Goal: Task Accomplishment & Management: Use online tool/utility

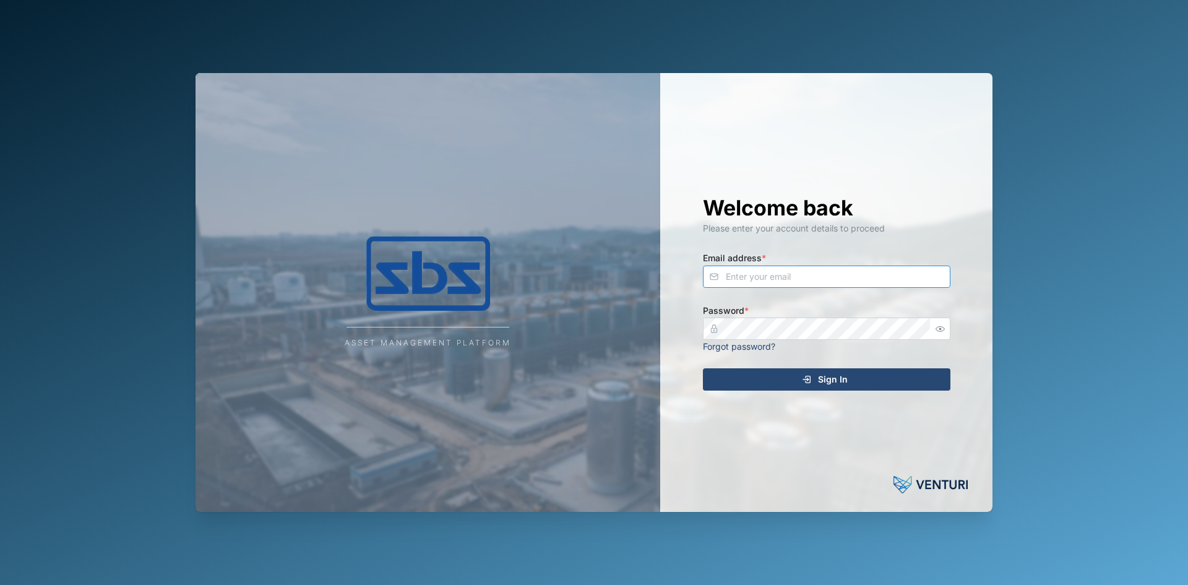
type input "[EMAIL_ADDRESS][DOMAIN_NAME]"
click at [783, 379] on div "Sign In" at bounding box center [825, 379] width 228 height 21
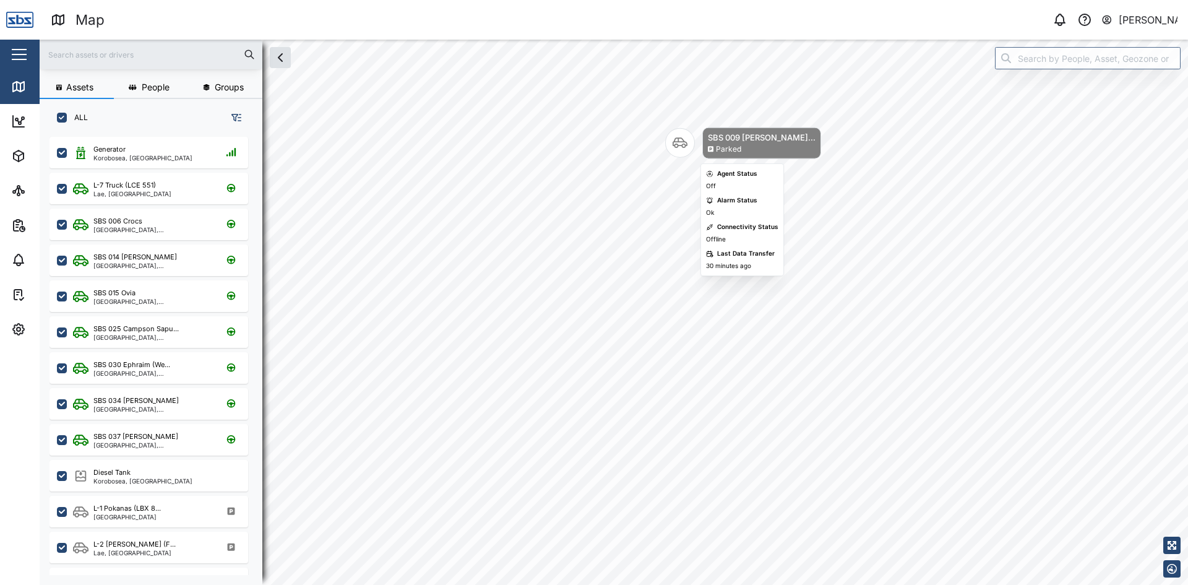
click at [680, 147] on icon "Map marker" at bounding box center [680, 143] width 15 height 15
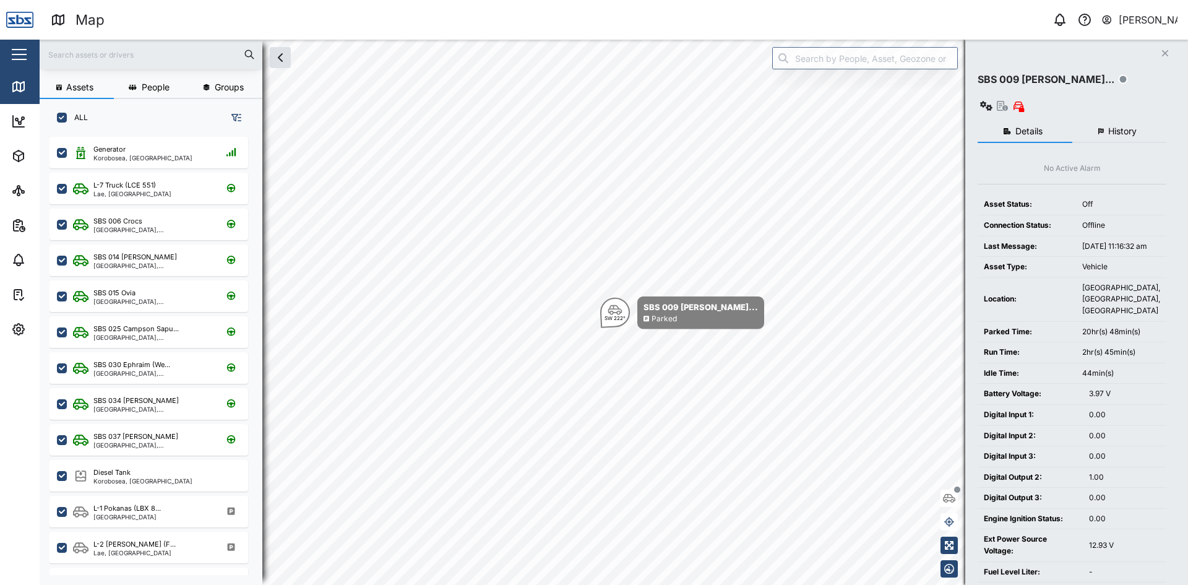
click at [1122, 127] on span "History" at bounding box center [1123, 131] width 28 height 9
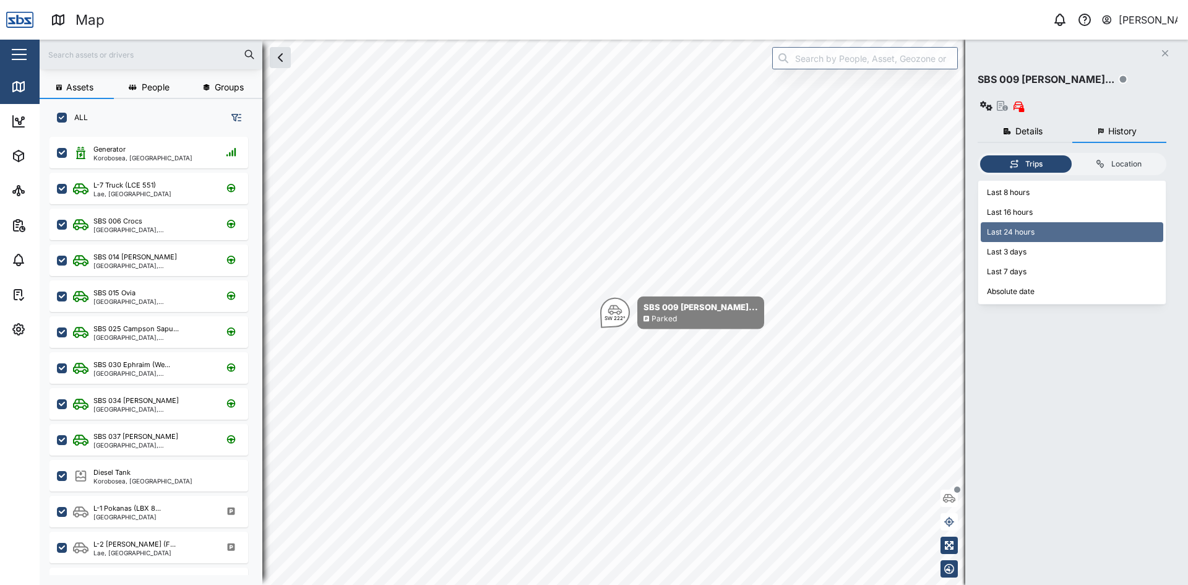
click at [1115, 181] on input "Last 24 hours" at bounding box center [1072, 190] width 189 height 19
type input "Last 7 days"
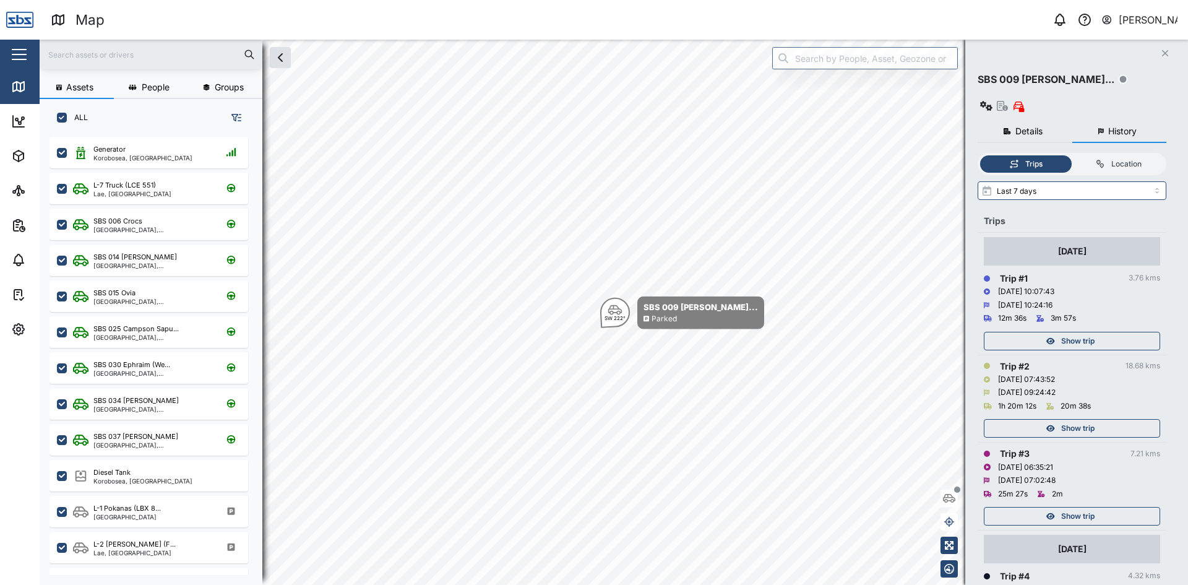
click at [1096, 420] on div "Show trip" at bounding box center [1070, 428] width 161 height 17
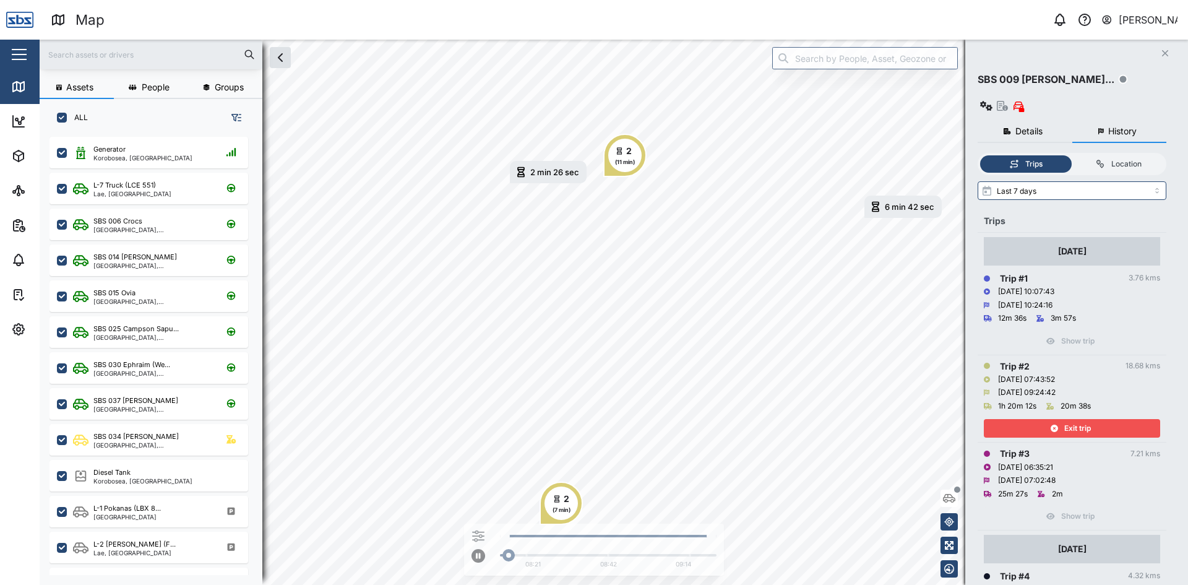
click at [1096, 420] on div "Exit trip" at bounding box center [1070, 428] width 161 height 17
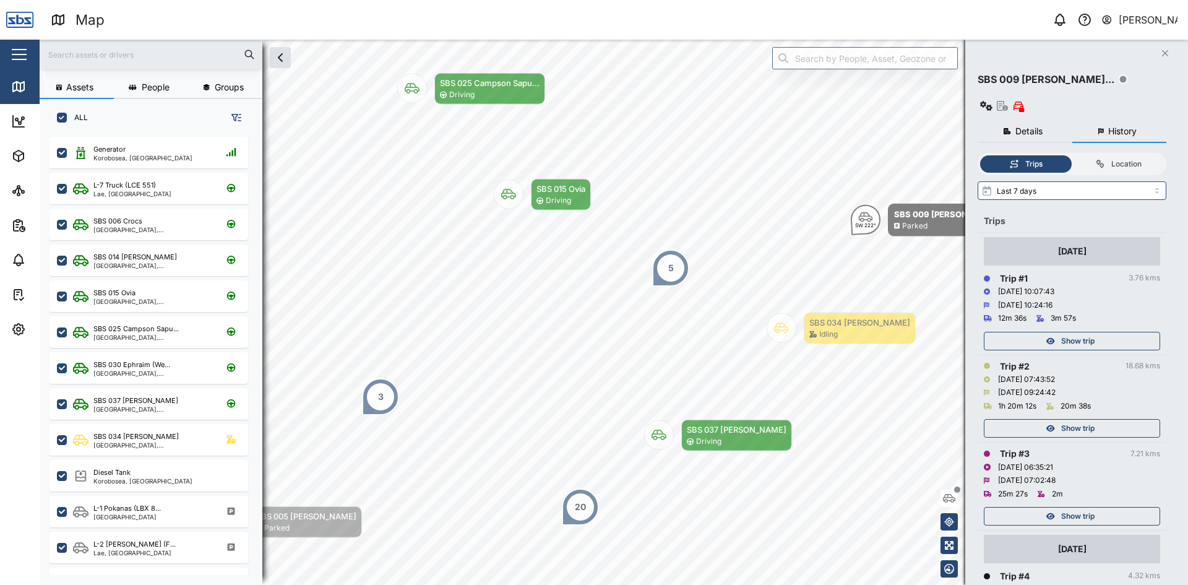
click at [1088, 332] on span "Show trip" at bounding box center [1078, 340] width 33 height 17
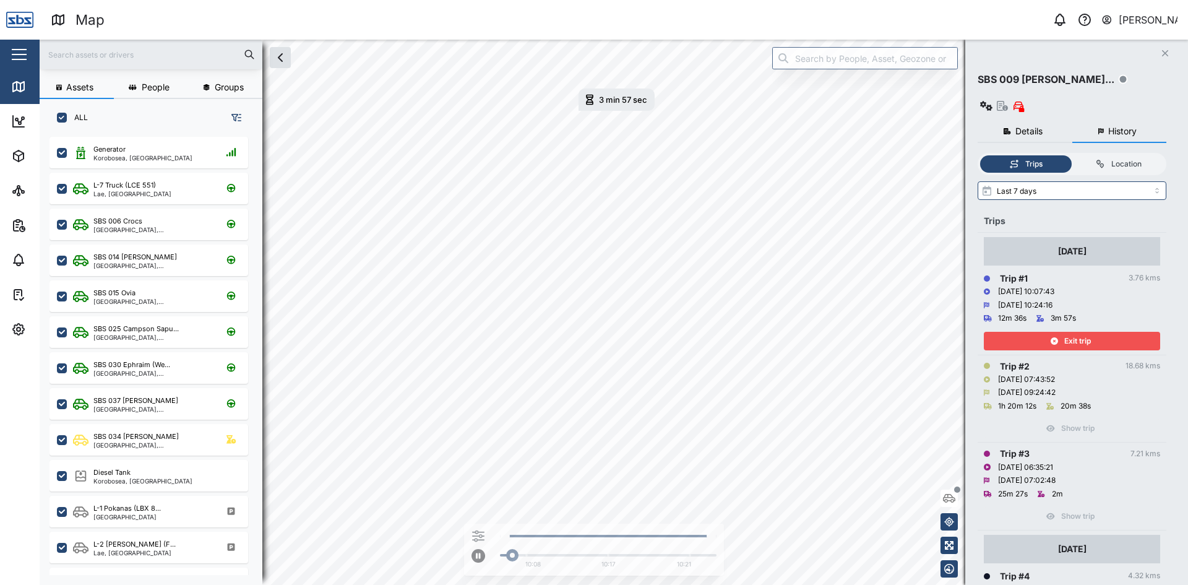
click at [1086, 332] on span "Exit trip" at bounding box center [1078, 340] width 27 height 17
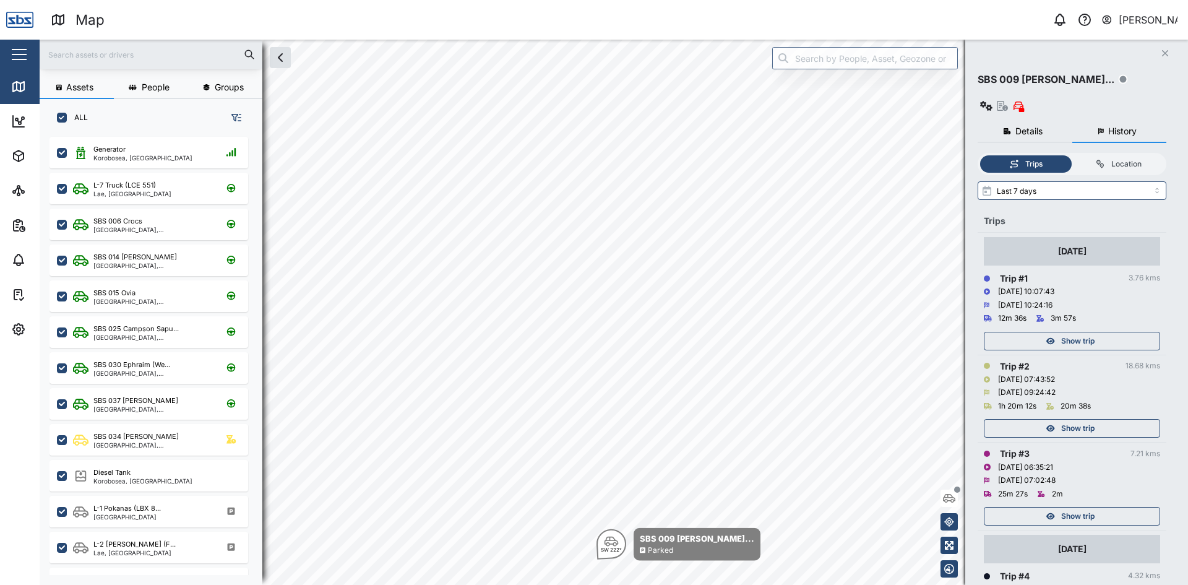
click at [1077, 508] on span "Show trip" at bounding box center [1078, 516] width 33 height 17
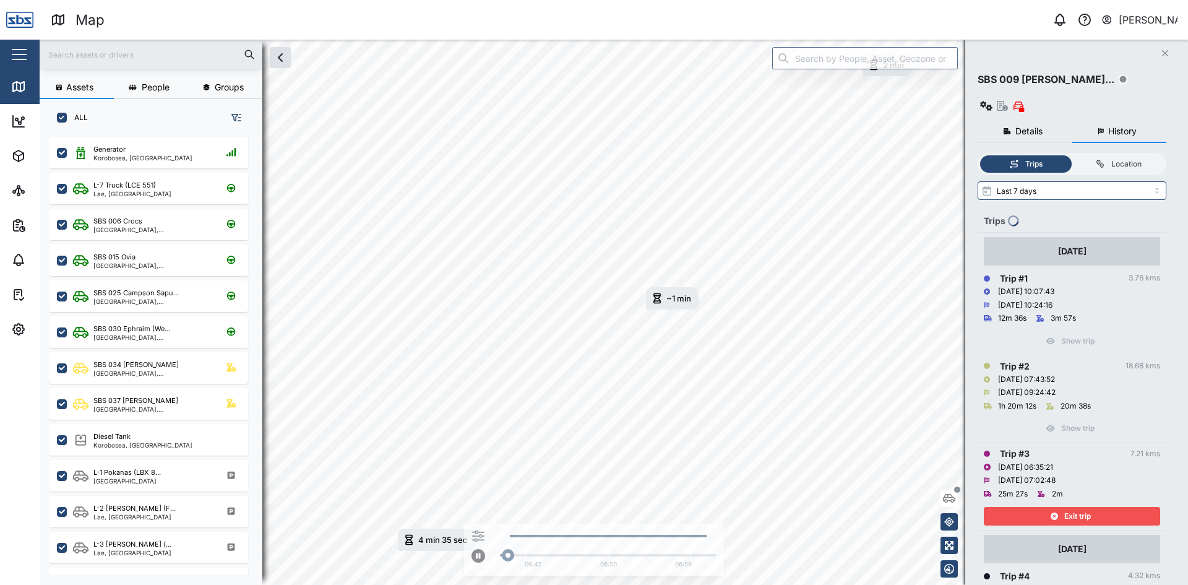
click at [1077, 508] on span "Exit trip" at bounding box center [1078, 516] width 27 height 17
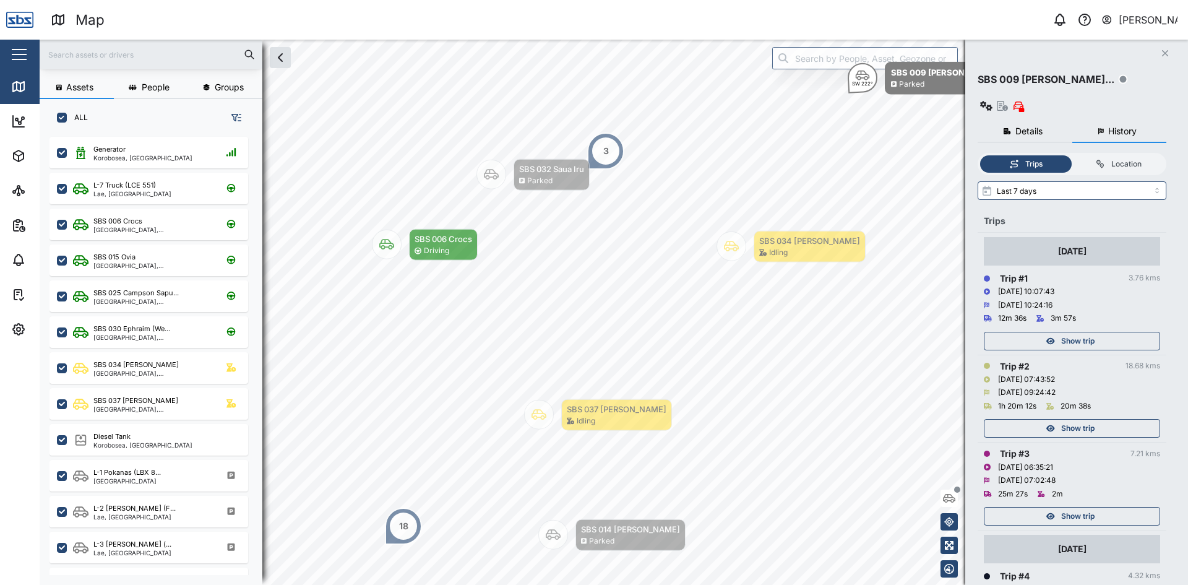
scroll to position [248, 0]
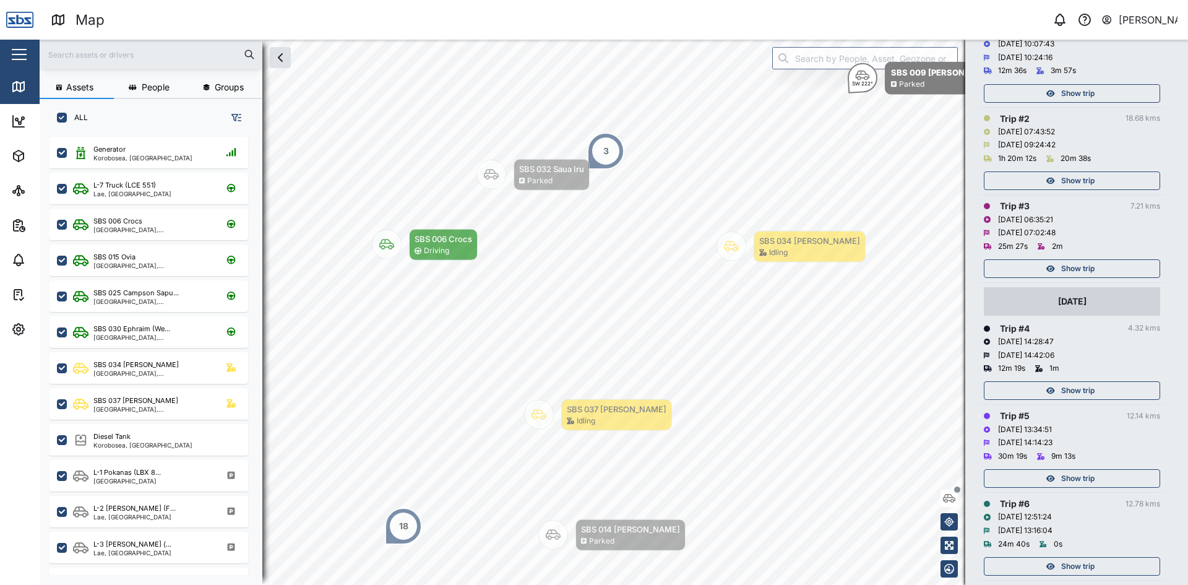
click at [1083, 382] on span "Show trip" at bounding box center [1078, 390] width 33 height 17
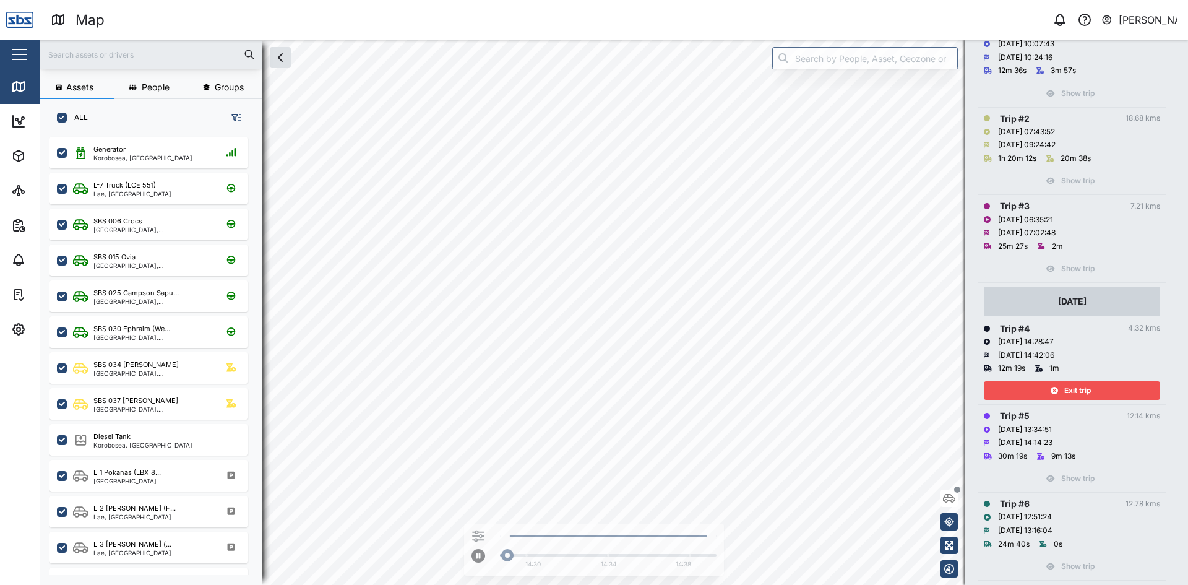
click at [1083, 382] on span "Exit trip" at bounding box center [1078, 390] width 27 height 17
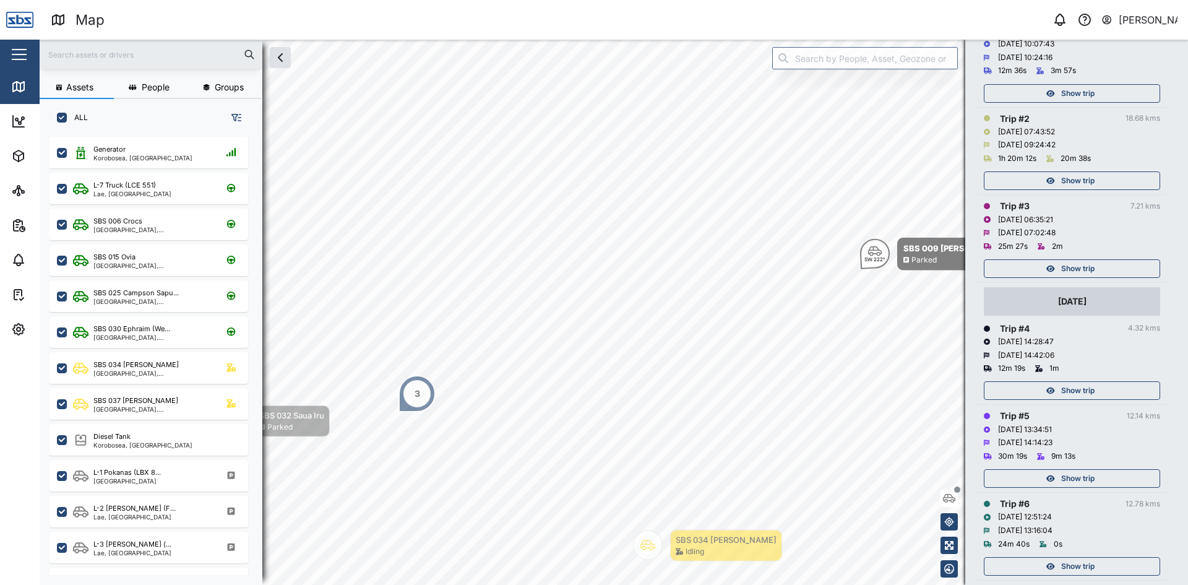
click at [1057, 470] on div "Show trip" at bounding box center [1070, 478] width 161 height 17
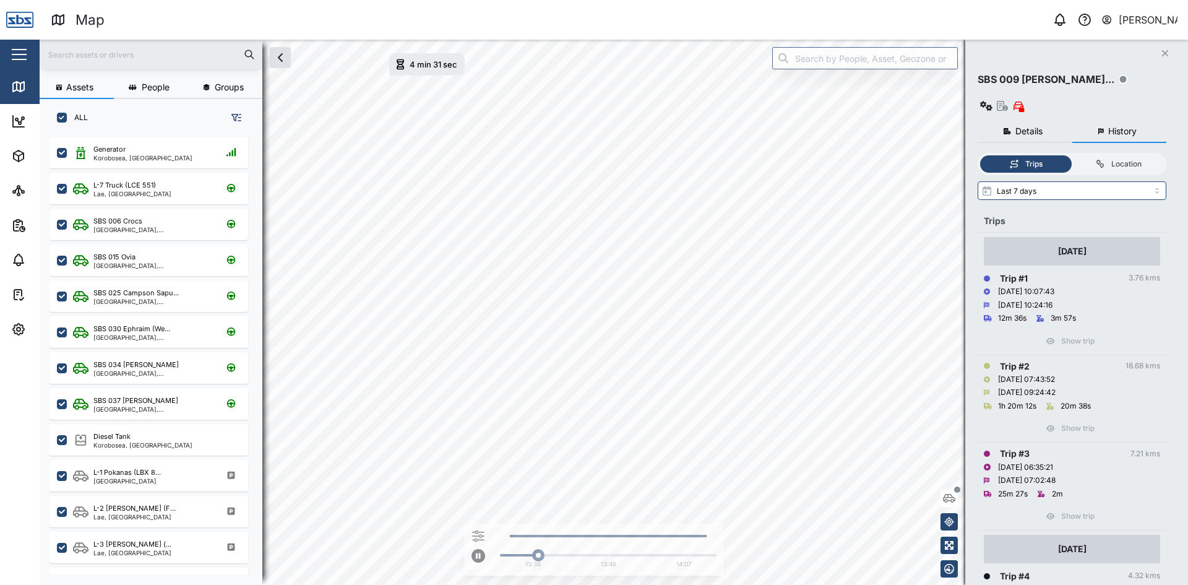
click at [1166, 49] on icon "Close" at bounding box center [1165, 53] width 7 height 10
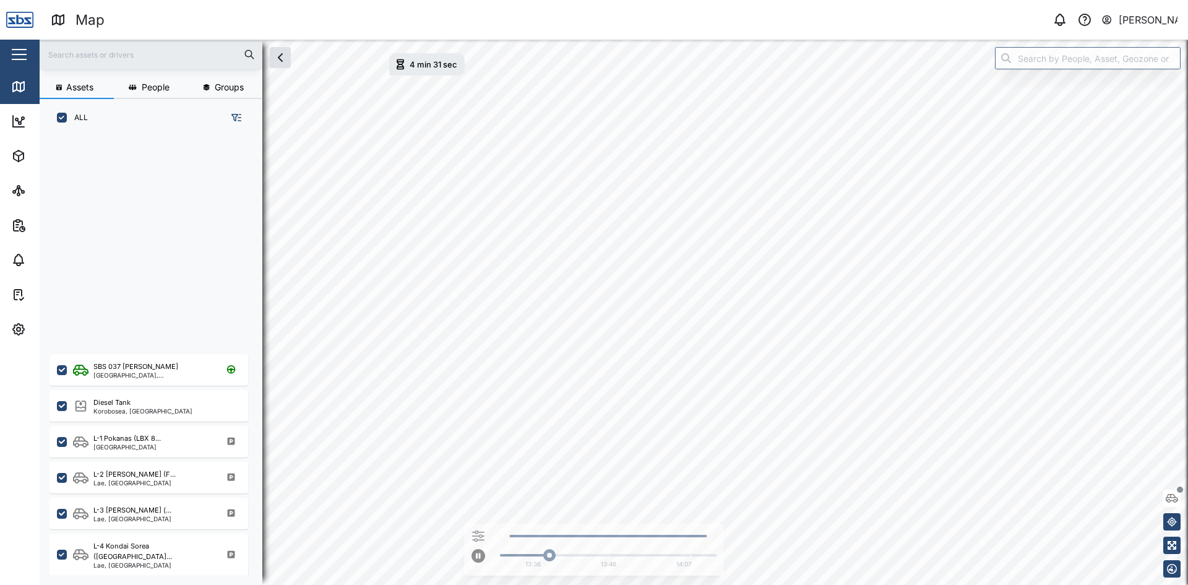
scroll to position [309, 0]
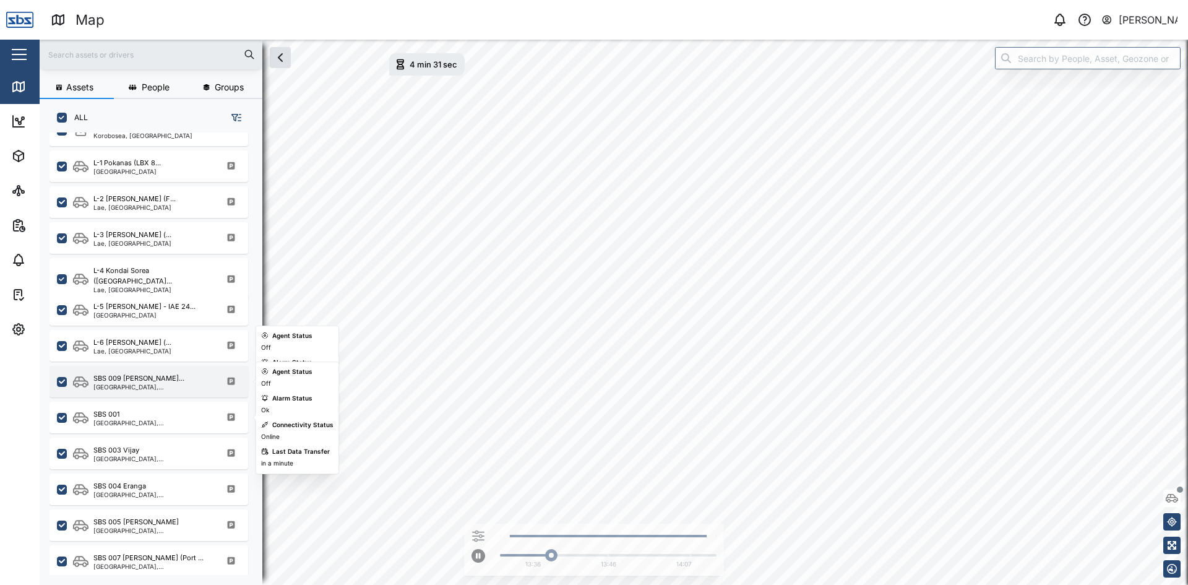
click at [131, 387] on div "[GEOGRAPHIC_DATA], [GEOGRAPHIC_DATA]" at bounding box center [152, 387] width 118 height 6
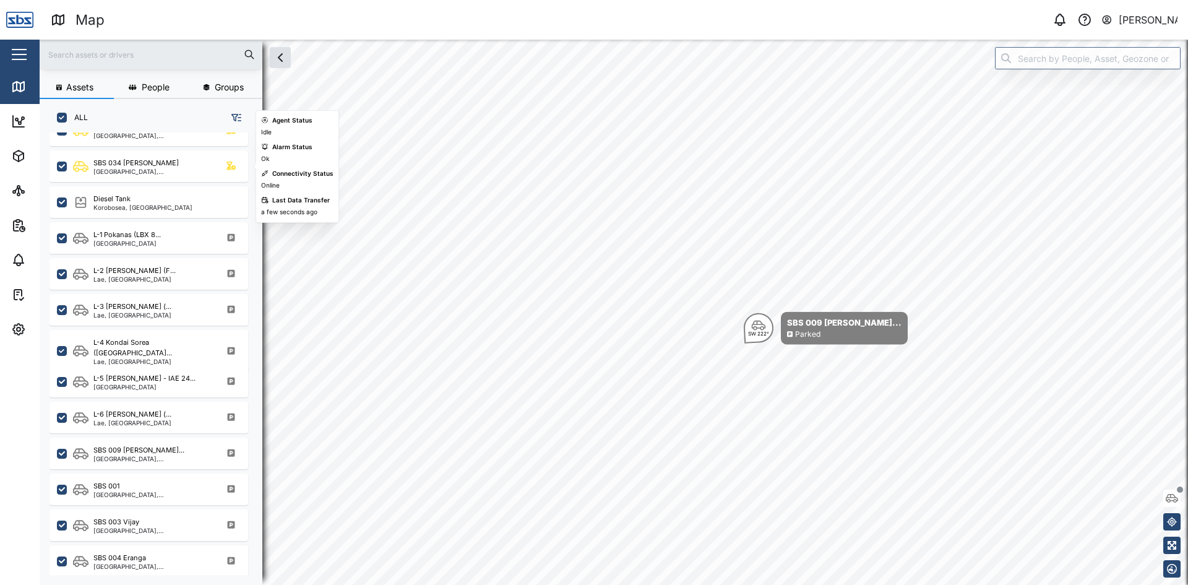
click at [102, 59] on input "text" at bounding box center [151, 54] width 208 height 19
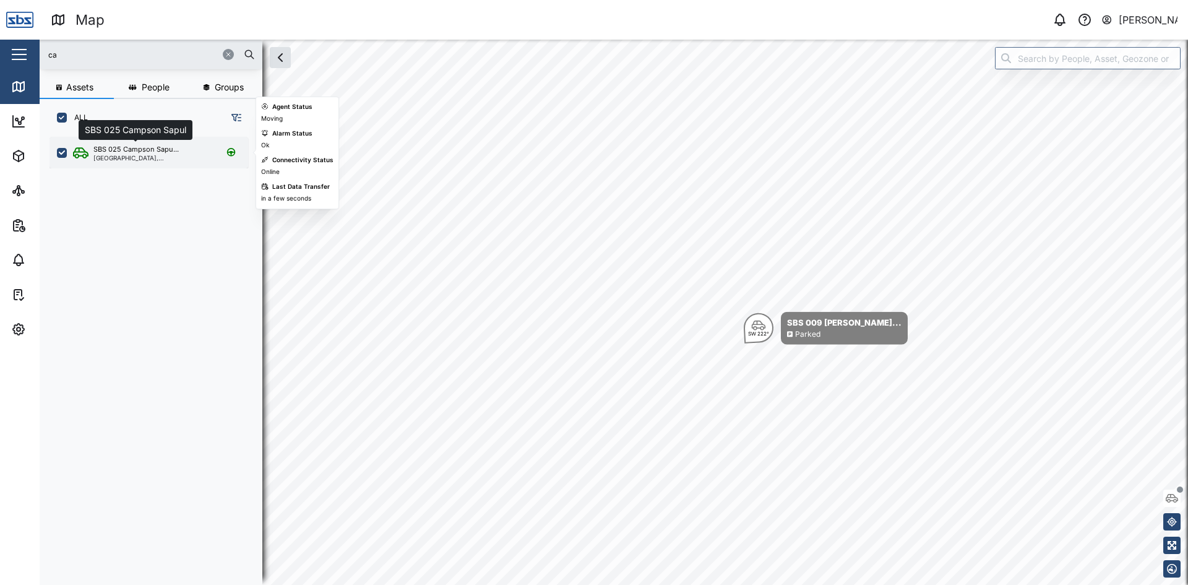
type input "ca"
click at [129, 152] on div "SBS 025 Campson Sapu..." at bounding box center [135, 149] width 85 height 11
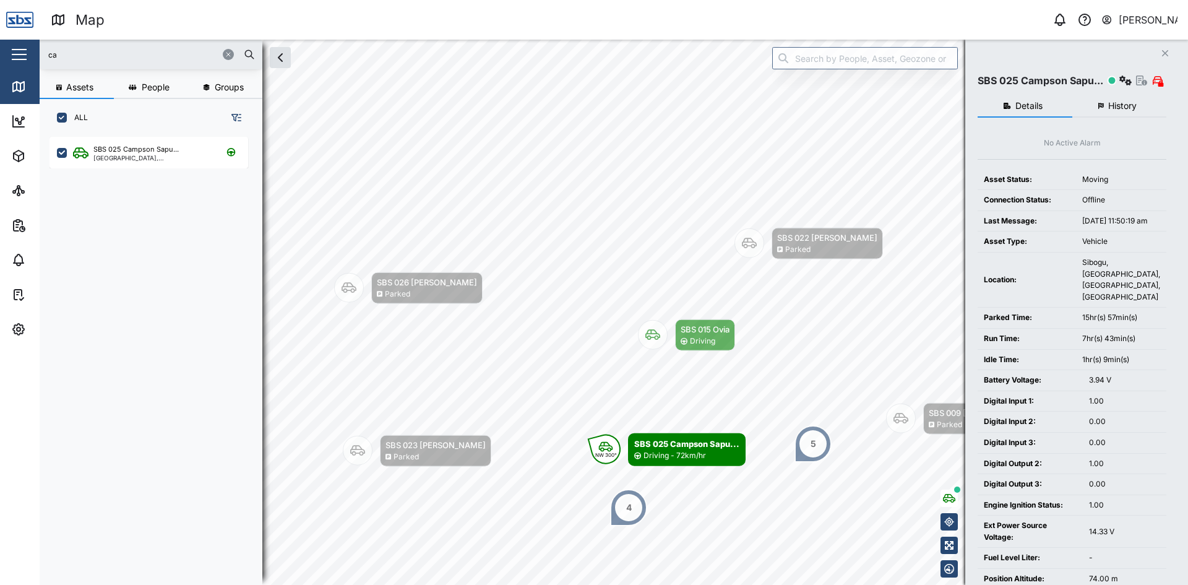
click at [1110, 107] on span "History" at bounding box center [1123, 106] width 28 height 9
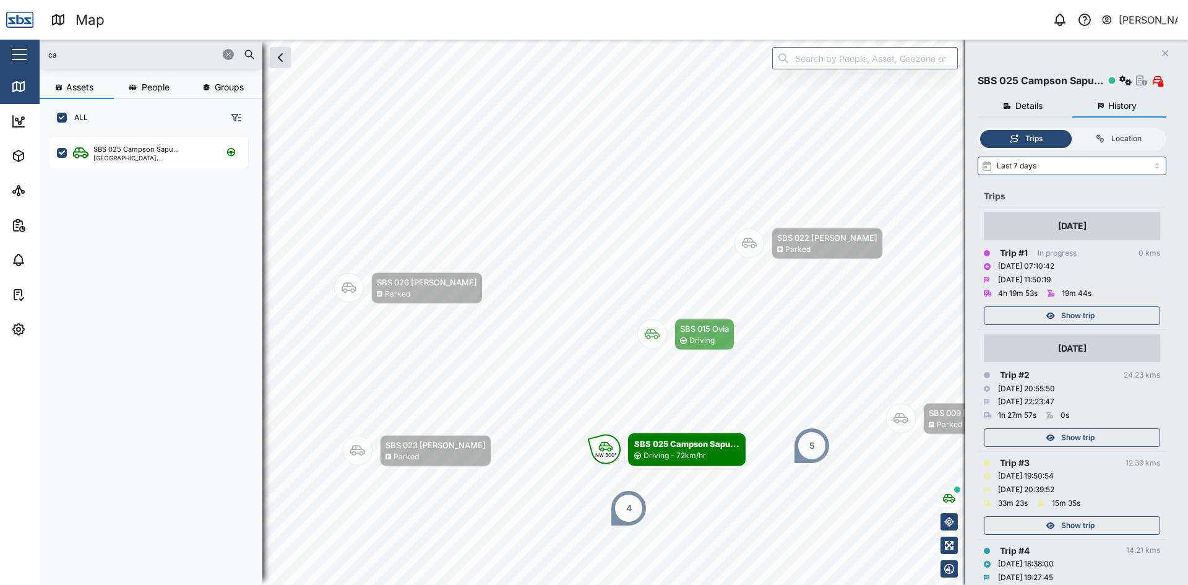
click at [1075, 314] on span "Show trip" at bounding box center [1078, 315] width 33 height 17
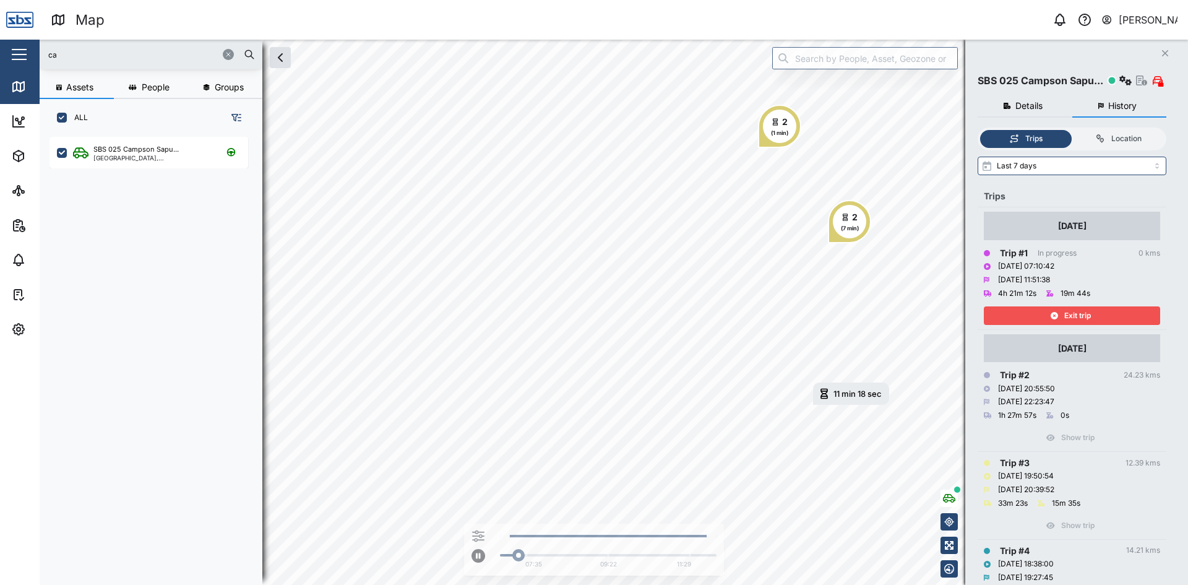
click at [1170, 57] on button "Close" at bounding box center [1165, 53] width 17 height 17
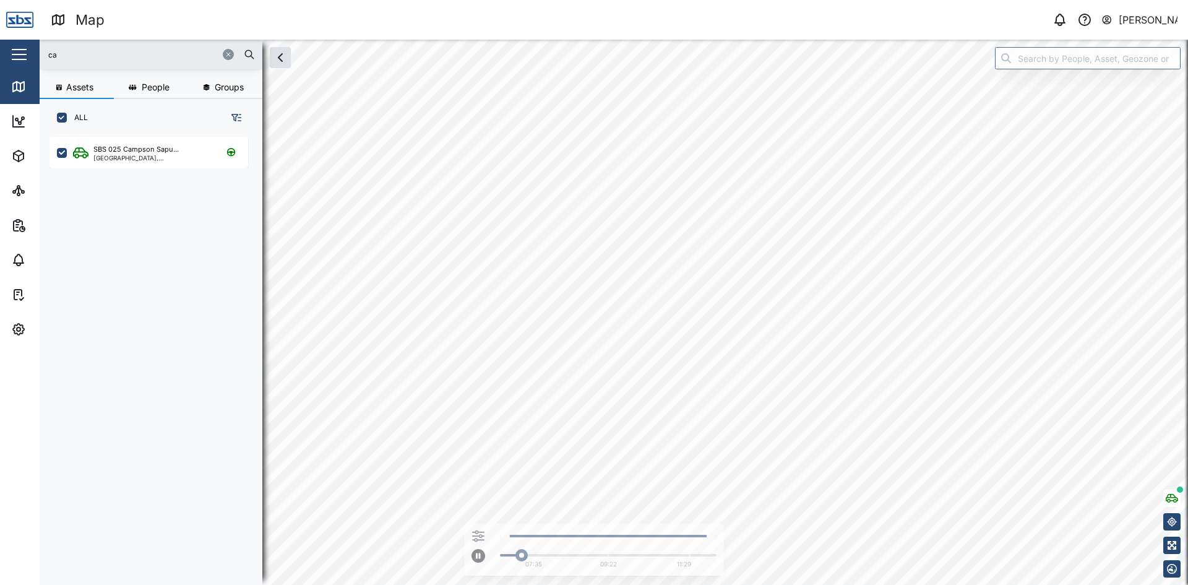
click at [844, 584] on html "Map 0 [PERSON_NAME] Close Map Dashboard Assets ATS Camera Generator Personnel T…" at bounding box center [594, 292] width 1188 height 585
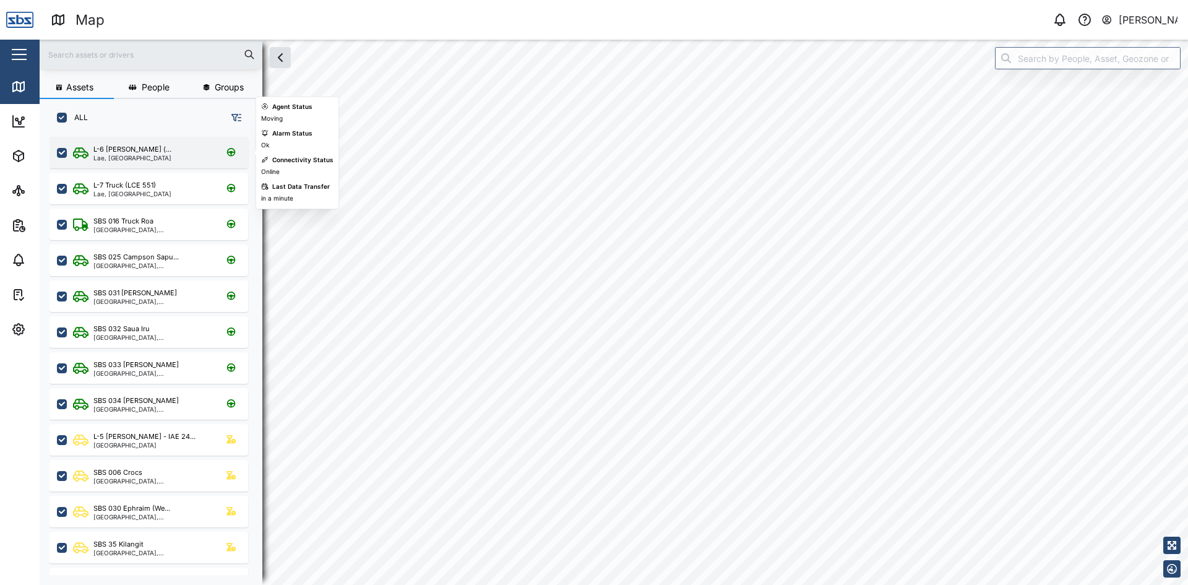
click at [137, 151] on div "L-6 [PERSON_NAME] (..." at bounding box center [132, 149] width 78 height 11
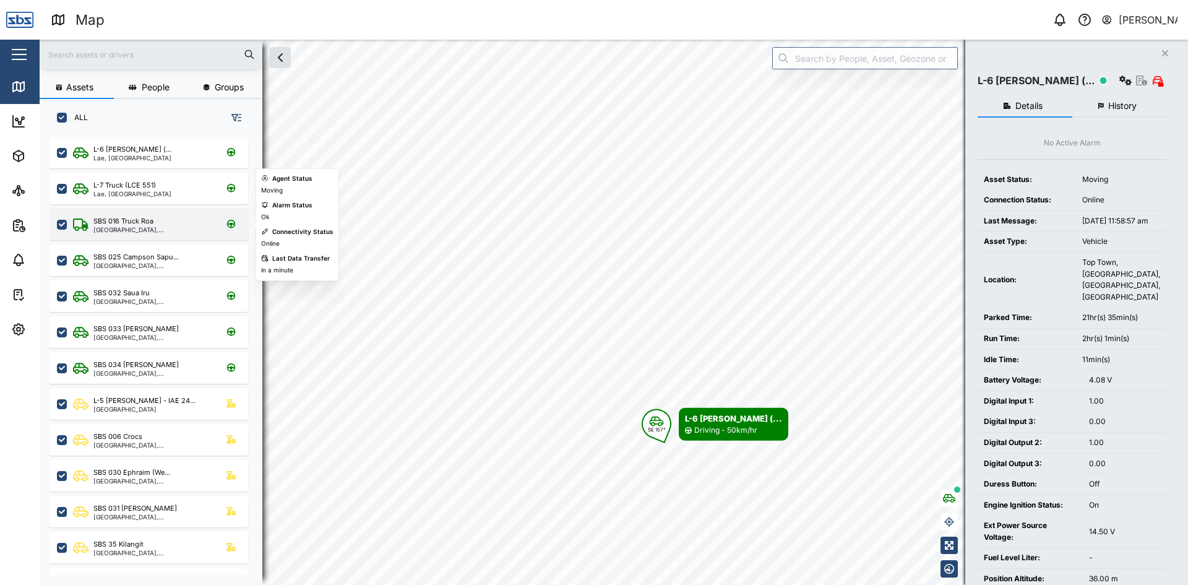
click at [127, 227] on div "[GEOGRAPHIC_DATA], [GEOGRAPHIC_DATA]" at bounding box center [152, 230] width 118 height 6
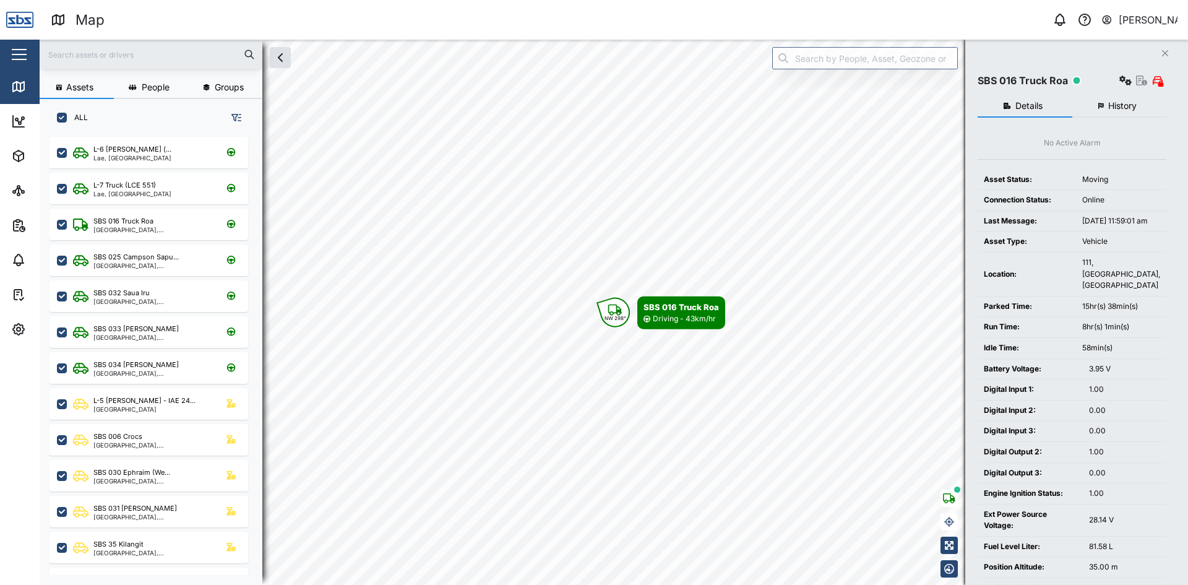
click at [115, 57] on input "text" at bounding box center [151, 54] width 208 height 19
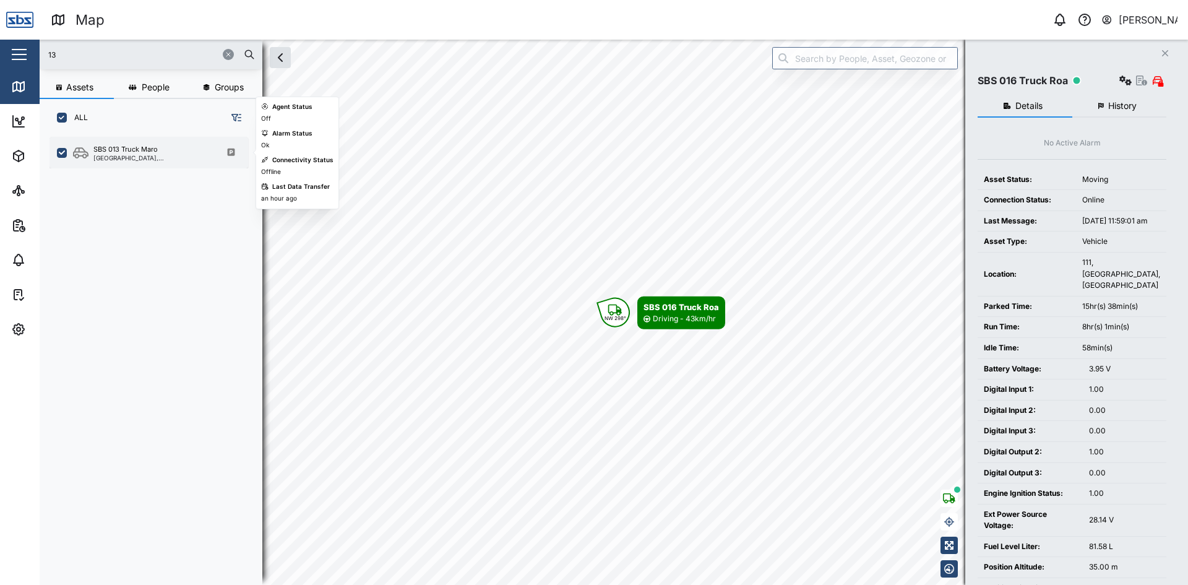
type input "13"
click at [143, 150] on div "SBS 013 Truck Maro" at bounding box center [125, 149] width 64 height 11
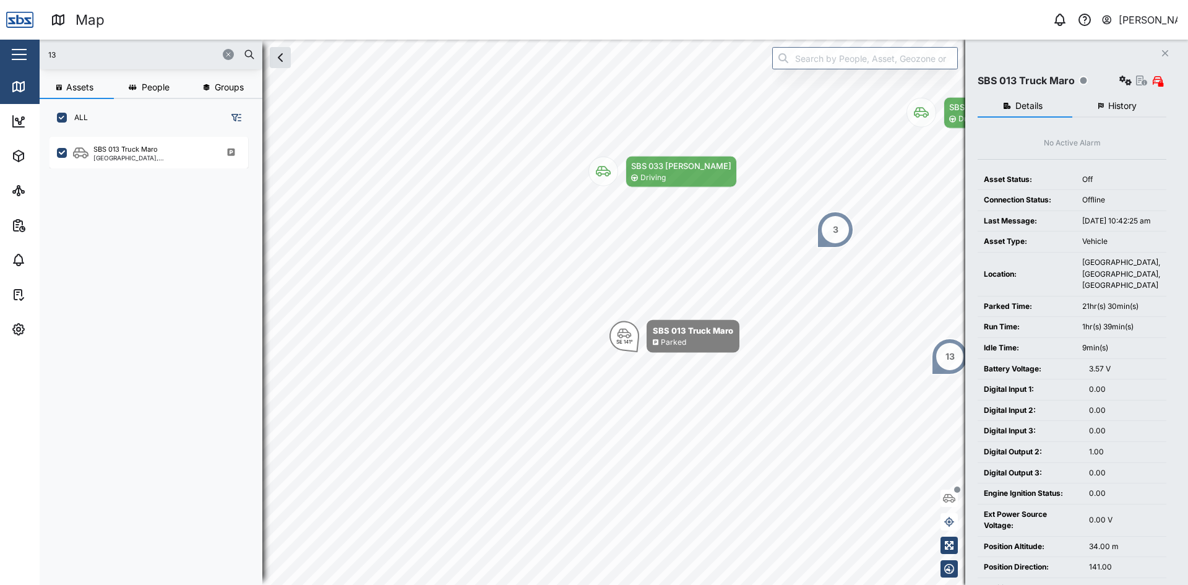
click at [1165, 54] on icon "button" at bounding box center [1165, 53] width 6 height 6
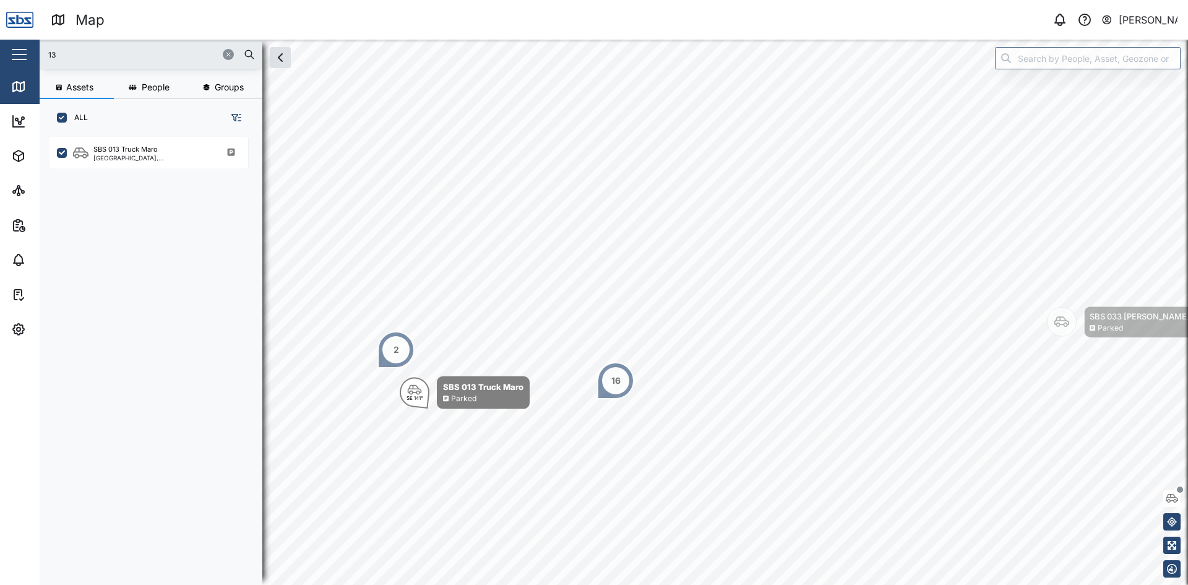
click at [397, 350] on div "2" at bounding box center [397, 350] width 6 height 14
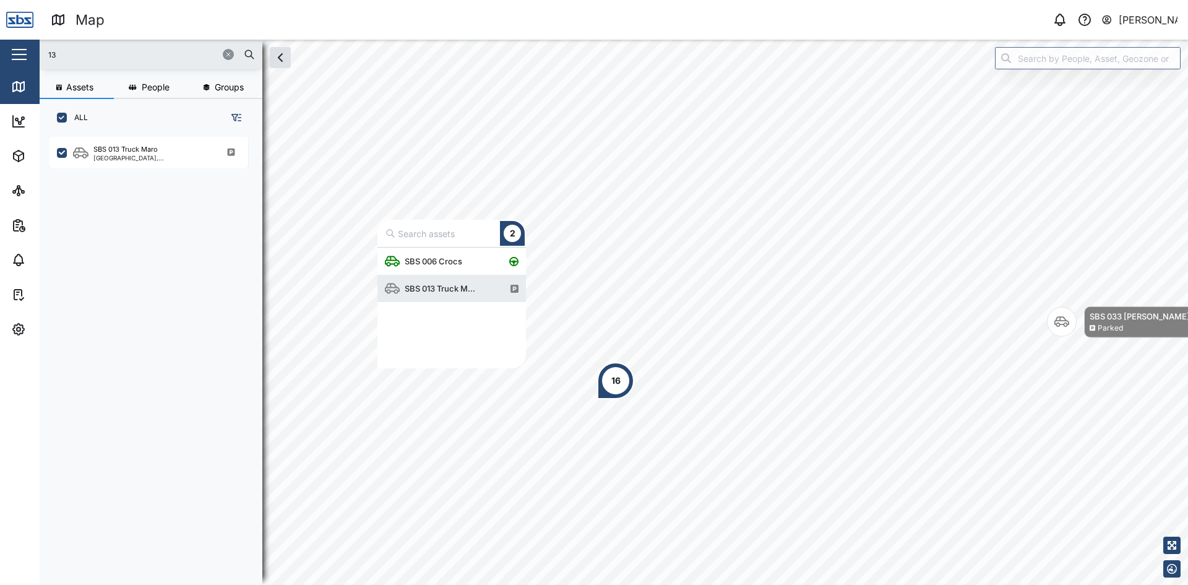
scroll to position [111, 139]
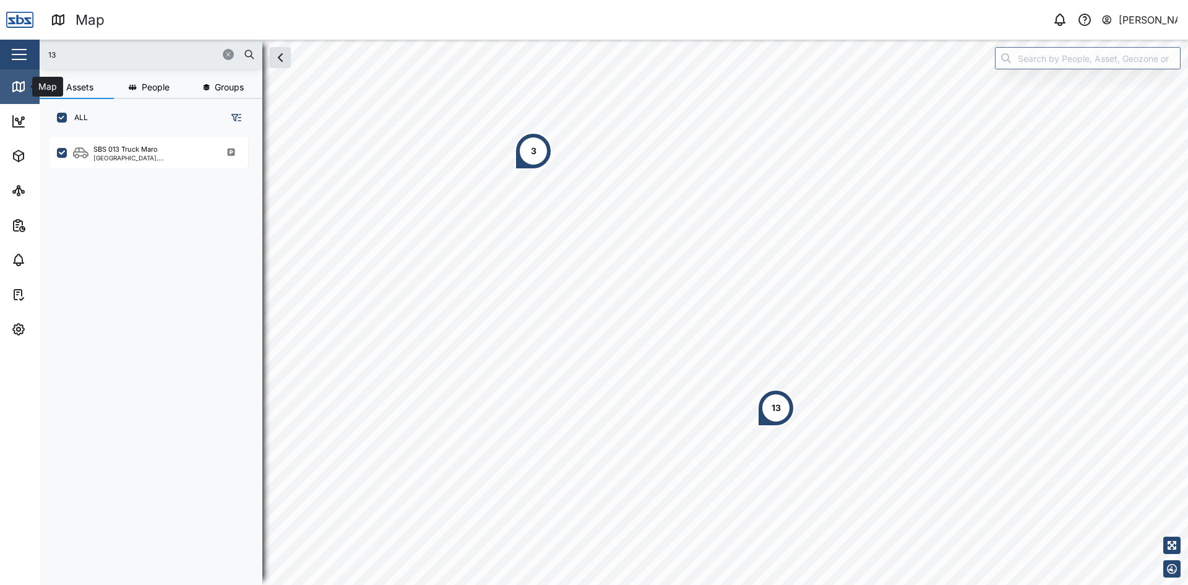
click at [23, 76] on link "Map" at bounding box center [80, 86] width 161 height 35
click at [227, 51] on icon "button" at bounding box center [228, 54] width 7 height 7
